Goal: Task Accomplishment & Management: Use online tool/utility

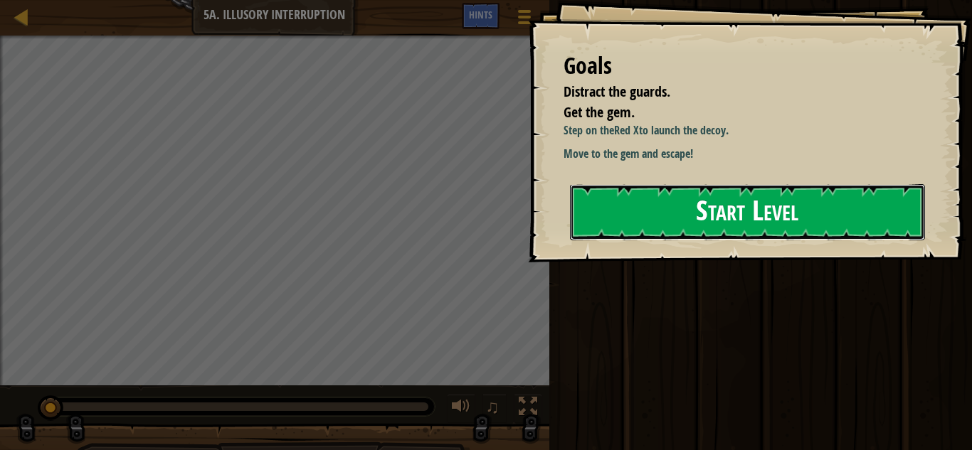
click at [662, 197] on button "Start Level" at bounding box center [747, 212] width 355 height 56
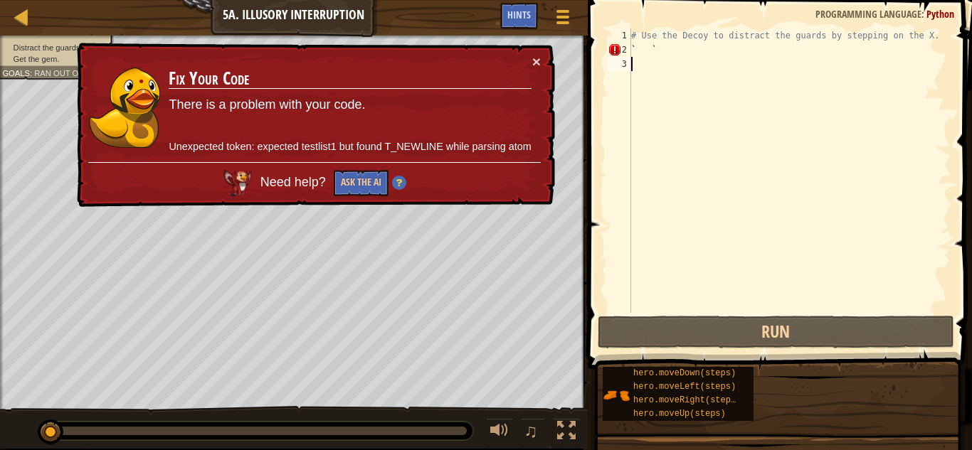
click at [645, 52] on div "# Use the Decoy to distract the guards by stepping on the X. ` `" at bounding box center [789, 184] width 322 height 313
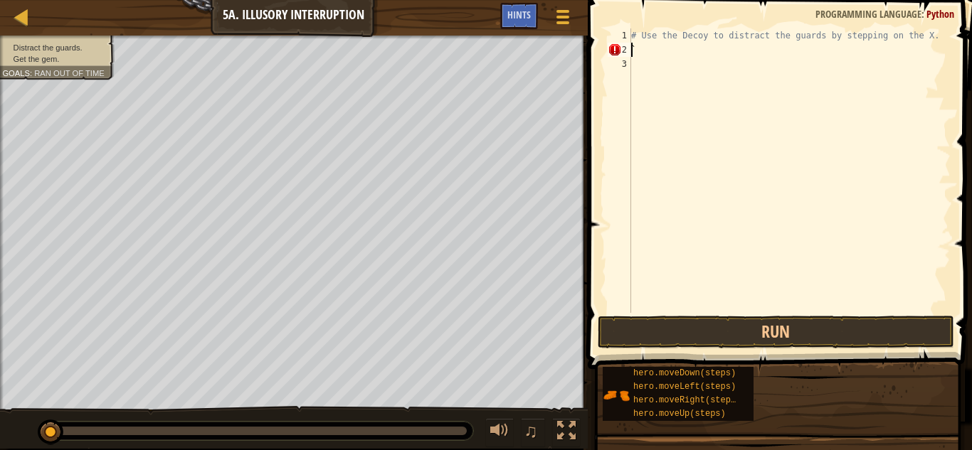
type textarea "# Use the Decoy to distract the guards by stepping on the X. `"
click at [652, 56] on div "# Use the Decoy to distract the guards by stepping on the X. `" at bounding box center [789, 184] width 322 height 313
type textarea "d"
type textarea "g"
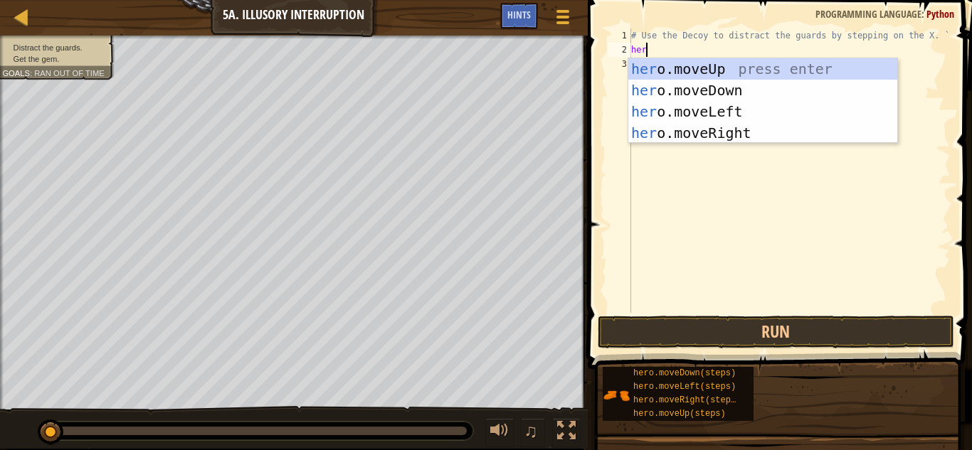
scroll to position [6, 2]
type textarea "hero"
click at [686, 125] on div "hero .moveUp press enter hero .moveDown press enter hero .moveLeft press enter …" at bounding box center [762, 122] width 269 height 128
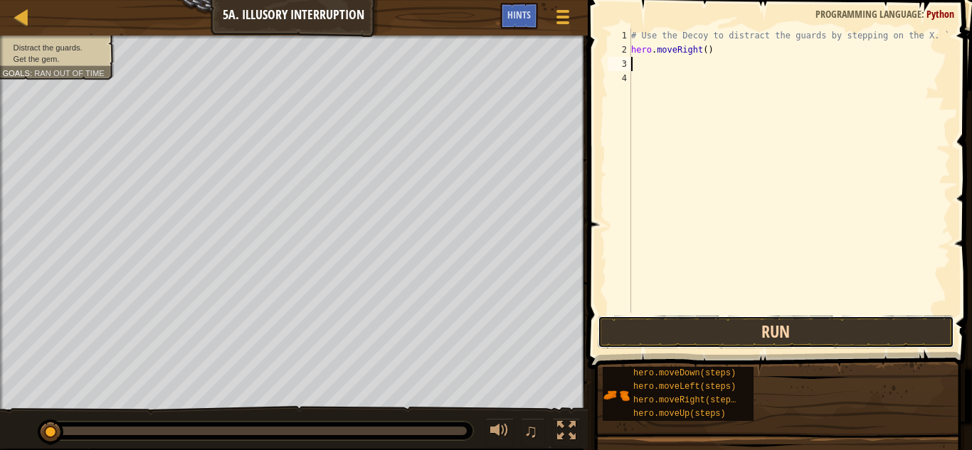
click at [670, 316] on button "Run" at bounding box center [776, 332] width 356 height 33
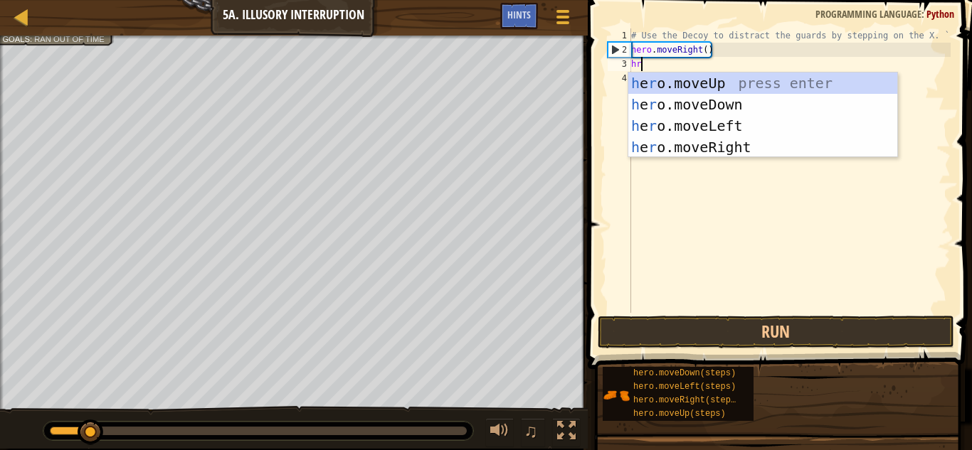
type textarea "hro"
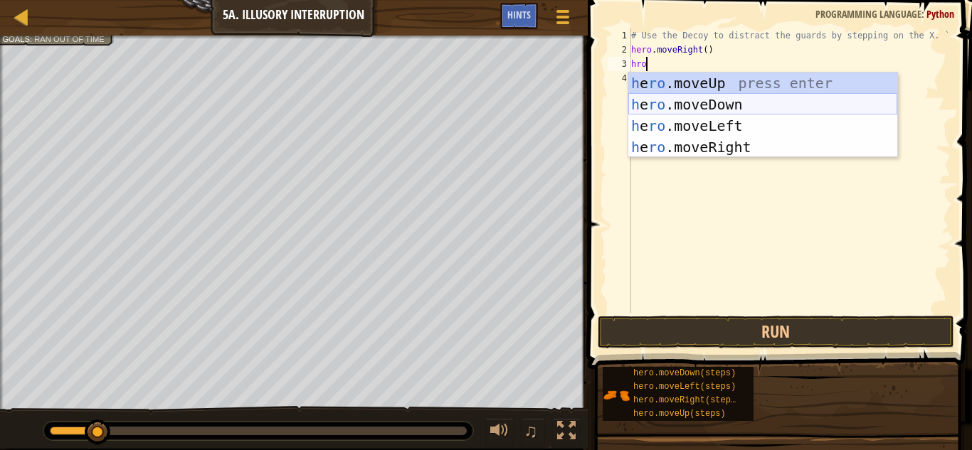
click at [704, 102] on div "h e ro .moveUp press enter h e ro .moveDown press enter h e ro .moveLeft press …" at bounding box center [762, 137] width 269 height 128
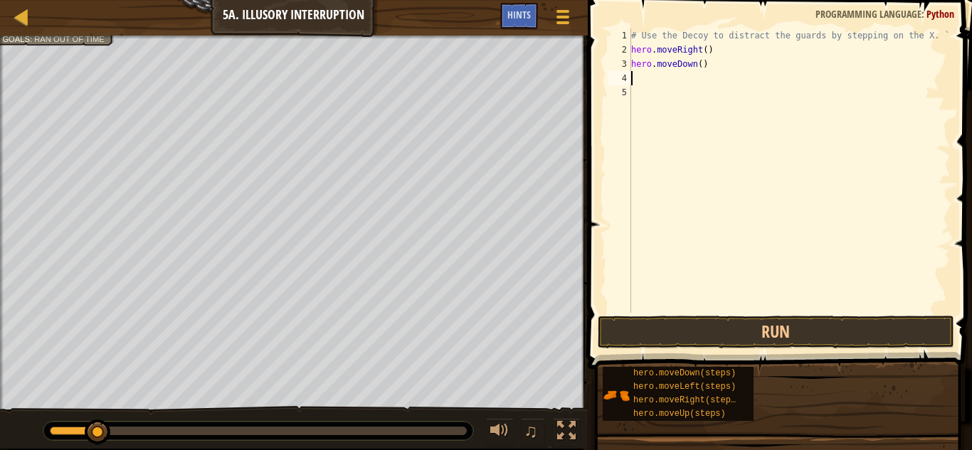
scroll to position [6, 0]
click at [686, 334] on button "Run" at bounding box center [776, 332] width 356 height 33
